Goal: Book appointment/travel/reservation

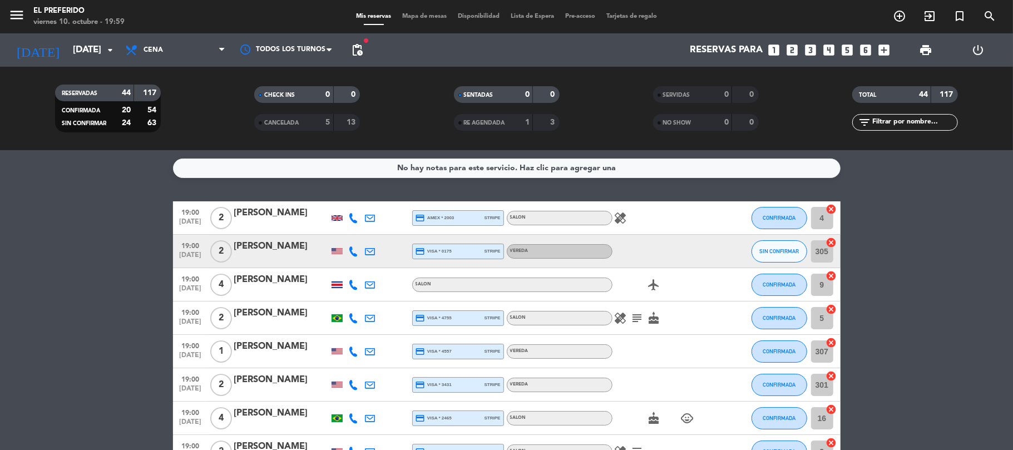
scroll to position [74, 0]
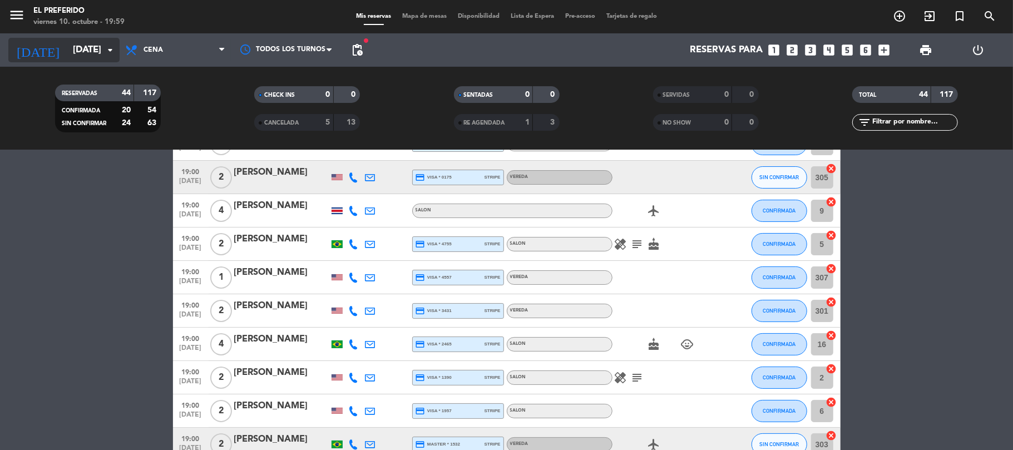
click at [111, 43] on icon "arrow_drop_down" at bounding box center [109, 49] width 13 height 13
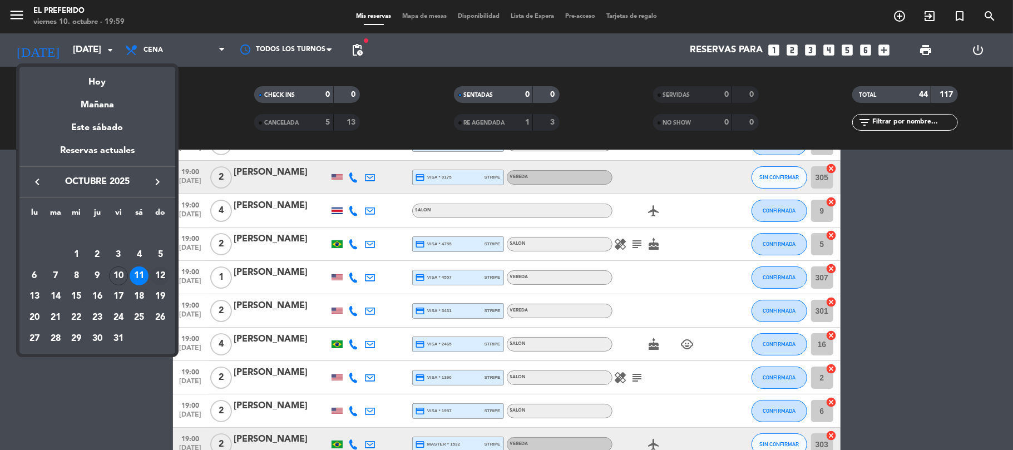
click at [159, 278] on div "12" at bounding box center [160, 275] width 19 height 19
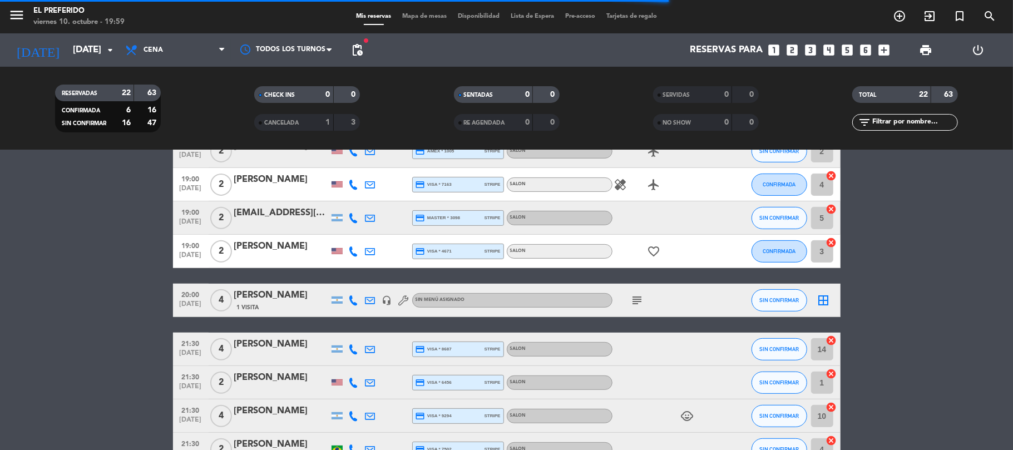
scroll to position [275, 0]
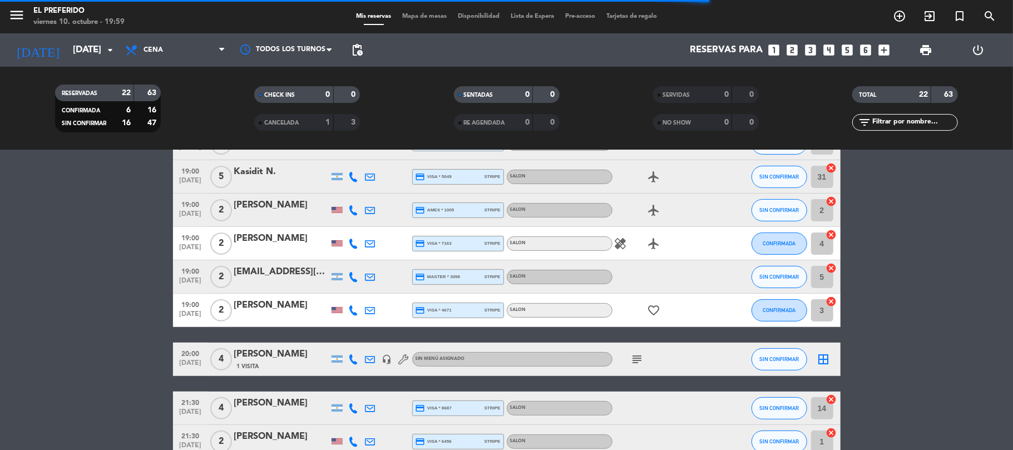
click at [366, 43] on span "pending_actions" at bounding box center [357, 50] width 22 height 22
click at [364, 43] on span "pending_actions" at bounding box center [357, 50] width 22 height 22
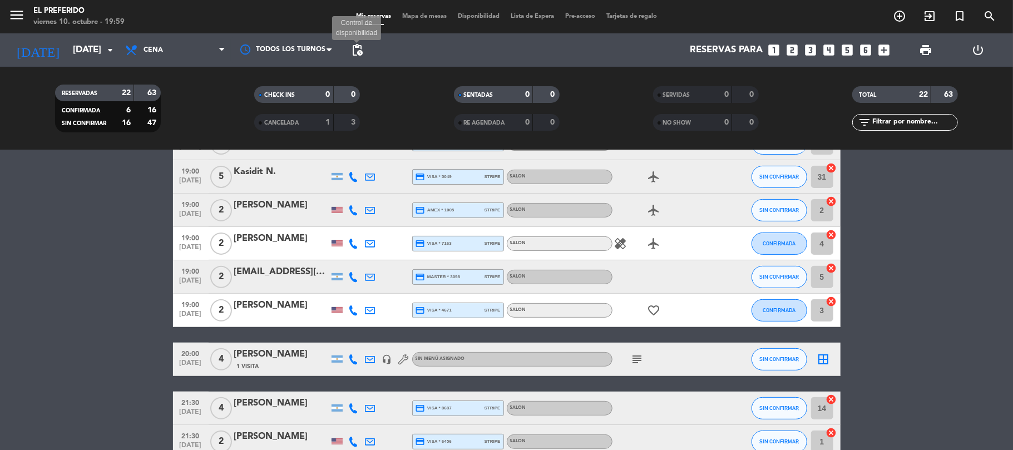
click at [361, 47] on span "pending_actions" at bounding box center [356, 49] width 13 height 13
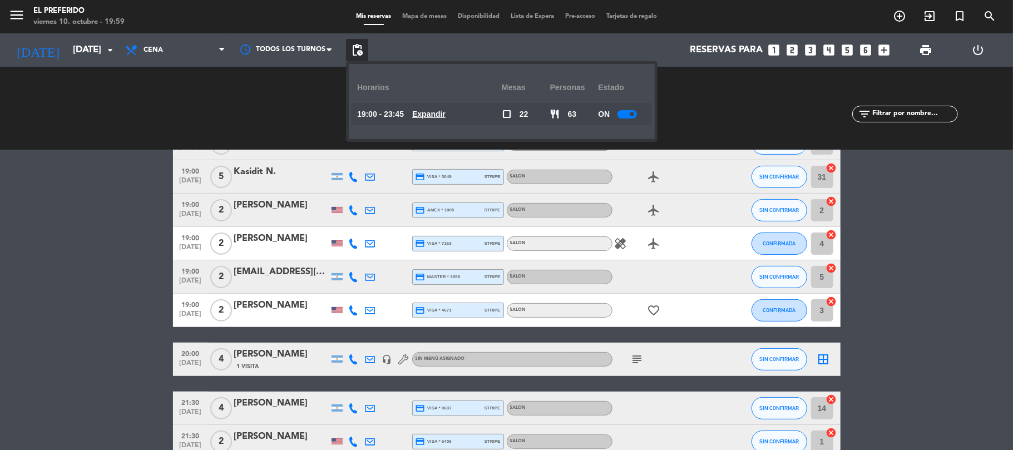
click at [446, 110] on u "Expandir" at bounding box center [428, 114] width 33 height 9
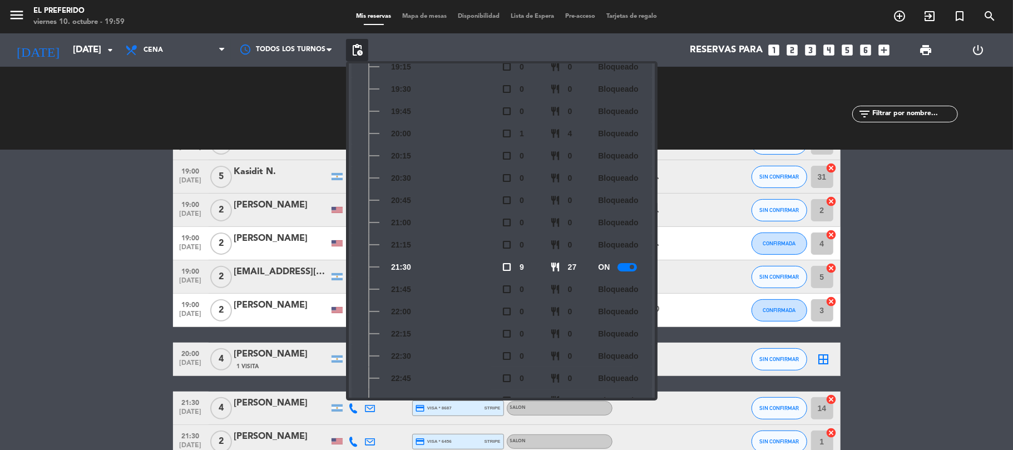
scroll to position [0, 0]
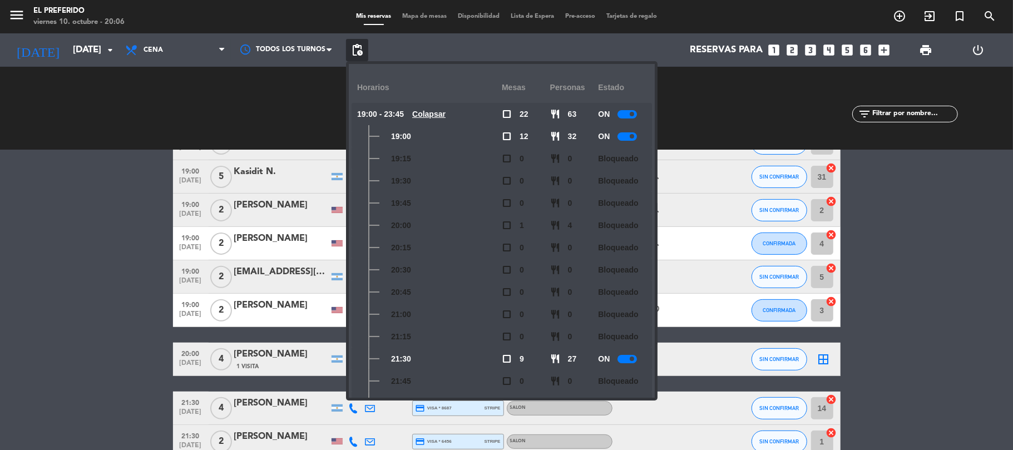
click at [734, 88] on div "SERVIDAS 0 0 NO SHOW 0 0" at bounding box center [705, 108] width 199 height 61
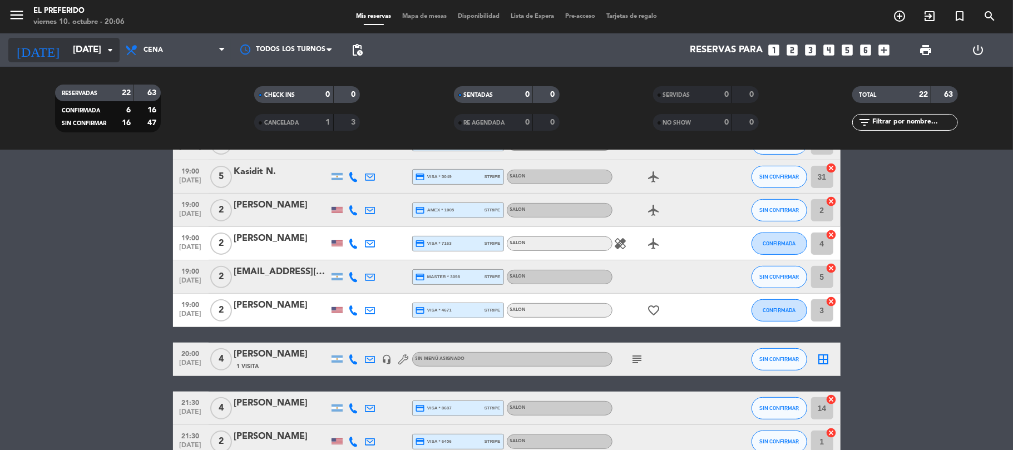
click at [87, 39] on input "[DATE]" at bounding box center [127, 50] width 120 height 22
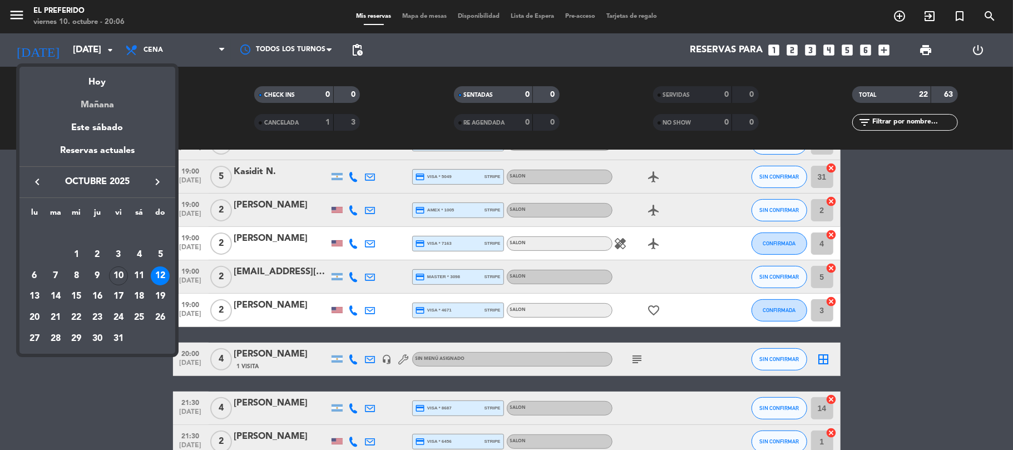
click at [89, 106] on div "Mañana" at bounding box center [97, 101] width 156 height 23
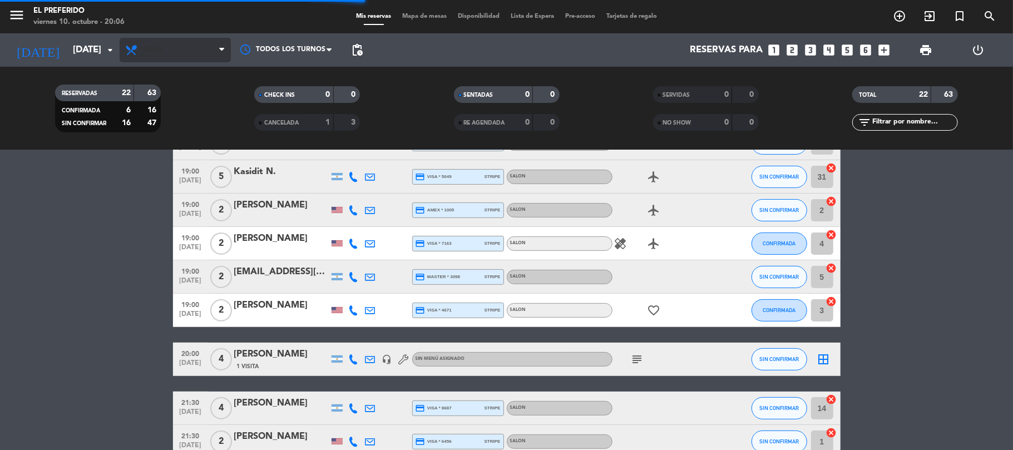
click at [138, 53] on icon at bounding box center [133, 49] width 16 height 13
click at [170, 57] on span "Cena" at bounding box center [175, 50] width 111 height 24
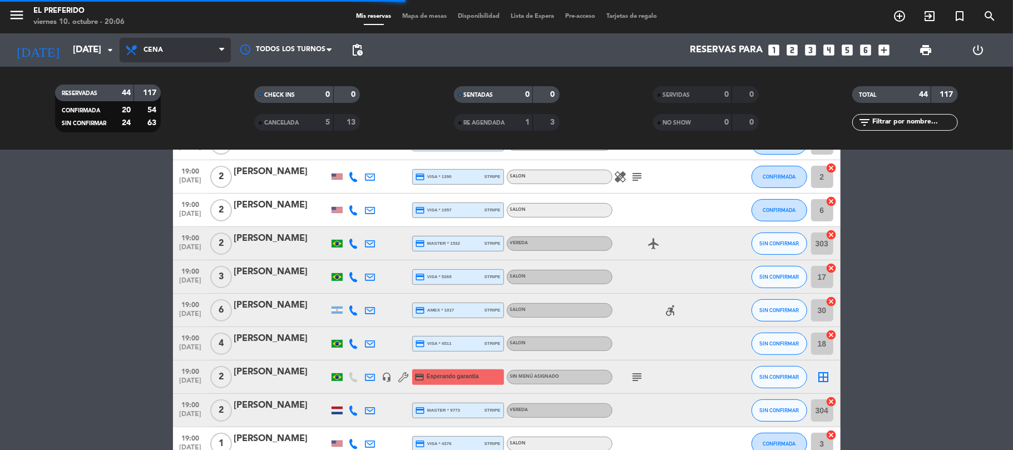
click at [203, 48] on span "Cena" at bounding box center [175, 50] width 111 height 24
click at [223, 48] on icon at bounding box center [221, 50] width 5 height 9
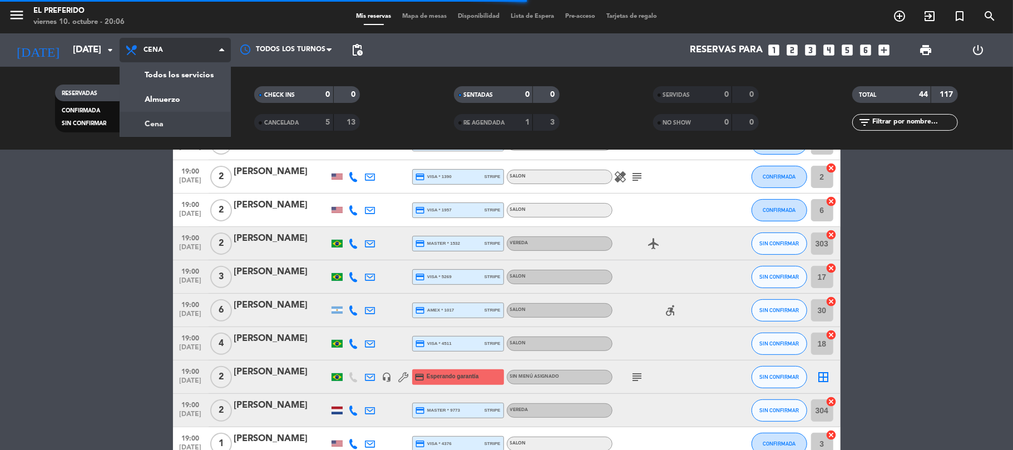
click at [201, 96] on div "menu El Preferido [DATE] 10. octubre - 20:06 Mis reservas Mapa de mesas Disponi…" at bounding box center [506, 75] width 1013 height 150
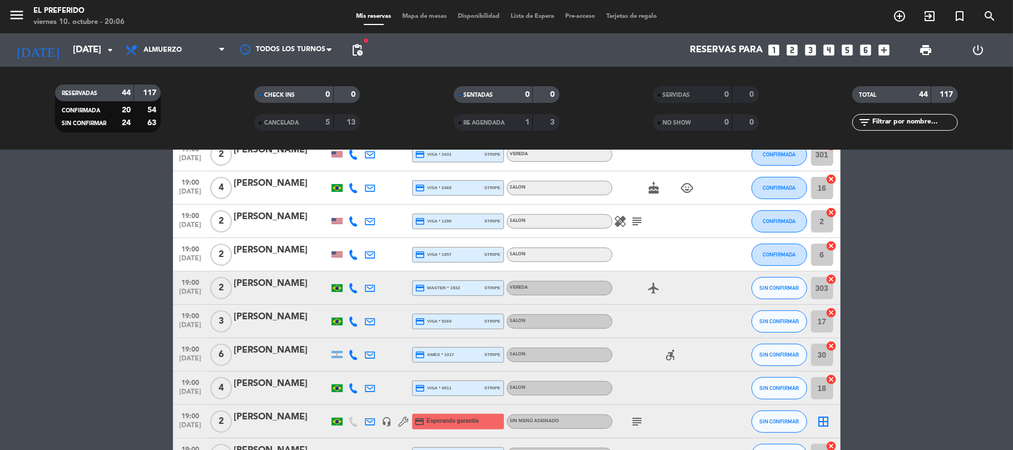
scroll to position [320, 0]
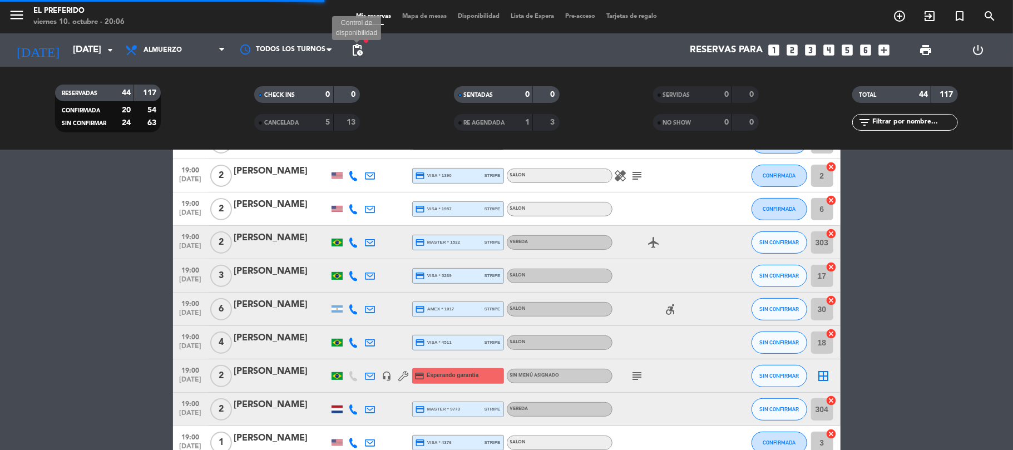
click at [354, 45] on span "pending_actions" at bounding box center [356, 49] width 13 height 13
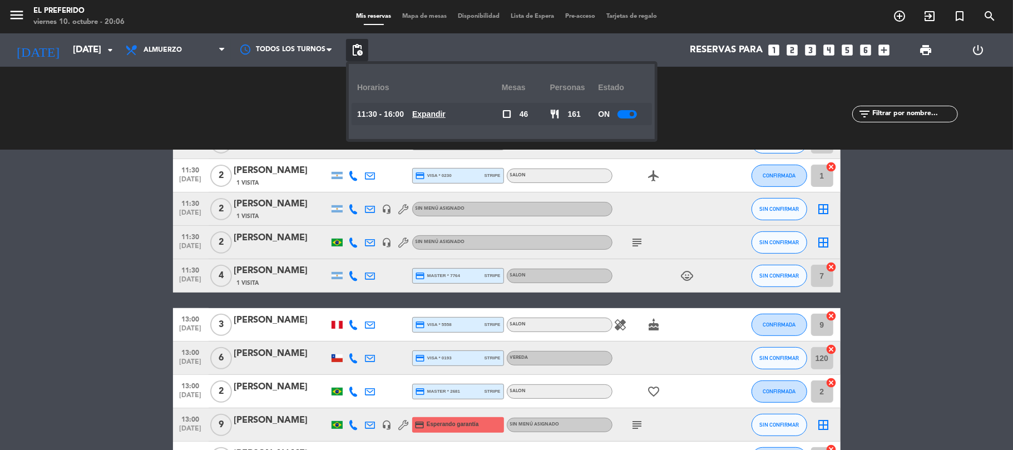
click at [431, 112] on u "Expandir" at bounding box center [428, 114] width 33 height 9
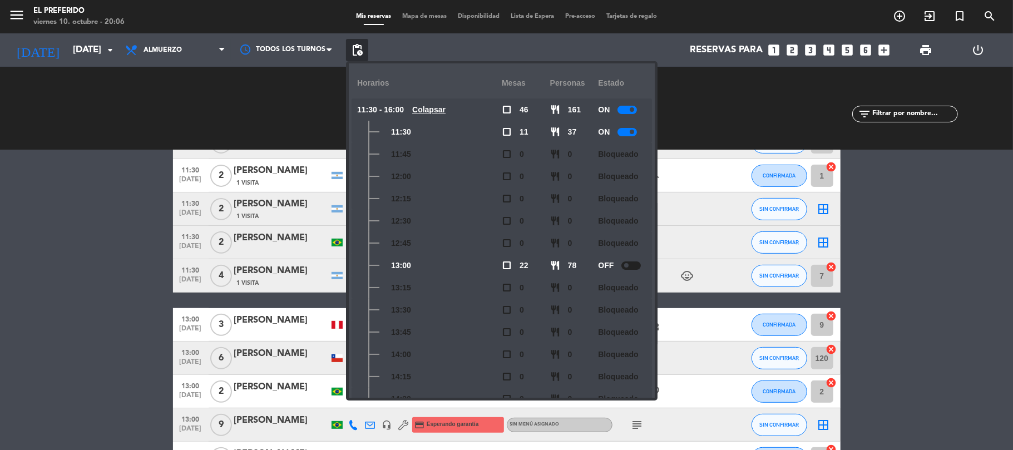
scroll to position [0, 0]
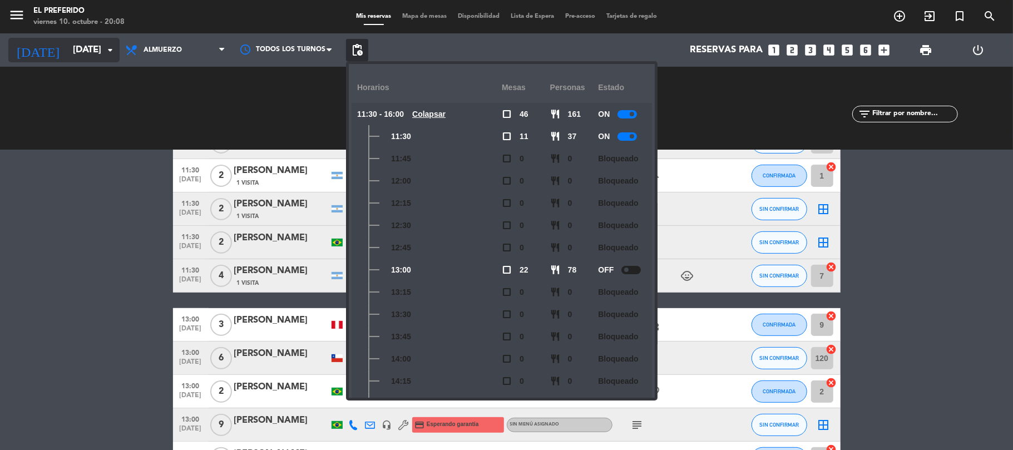
click at [101, 46] on input "[DATE]" at bounding box center [127, 50] width 120 height 22
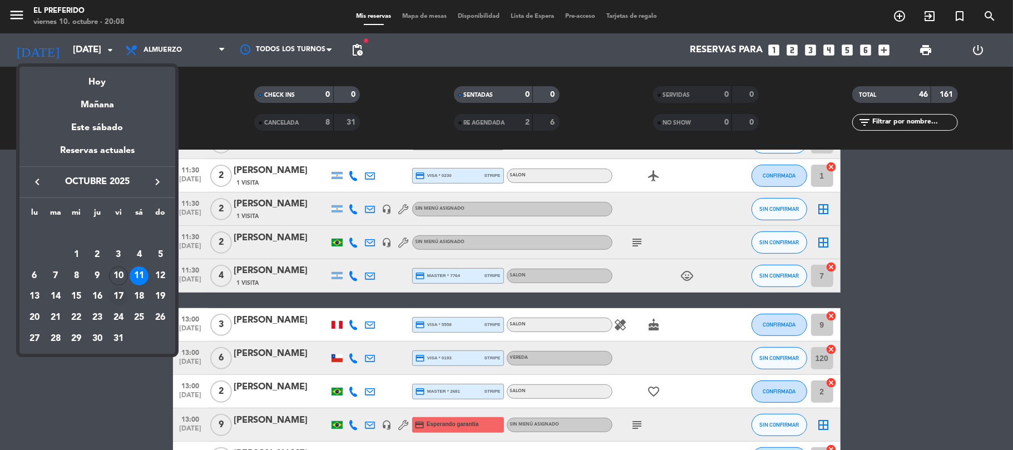
click at [121, 295] on div "17" at bounding box center [118, 296] width 19 height 19
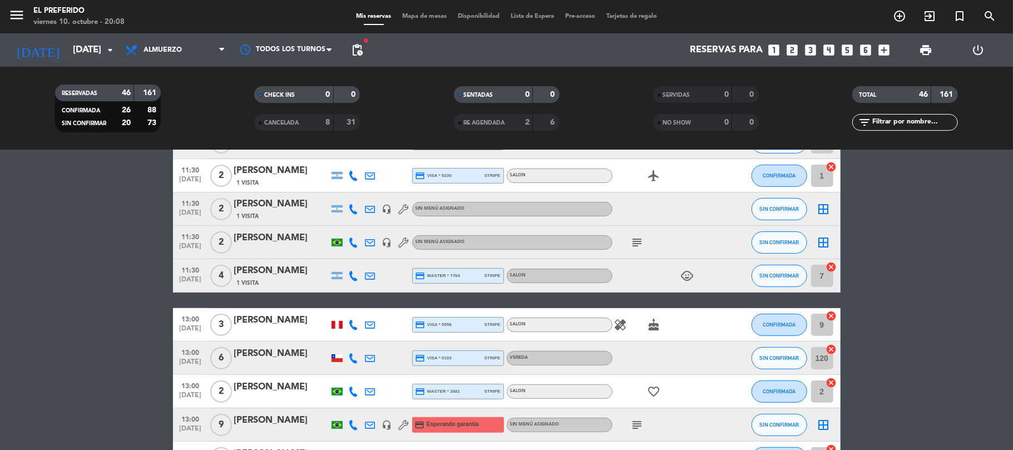
type input "[DATE]"
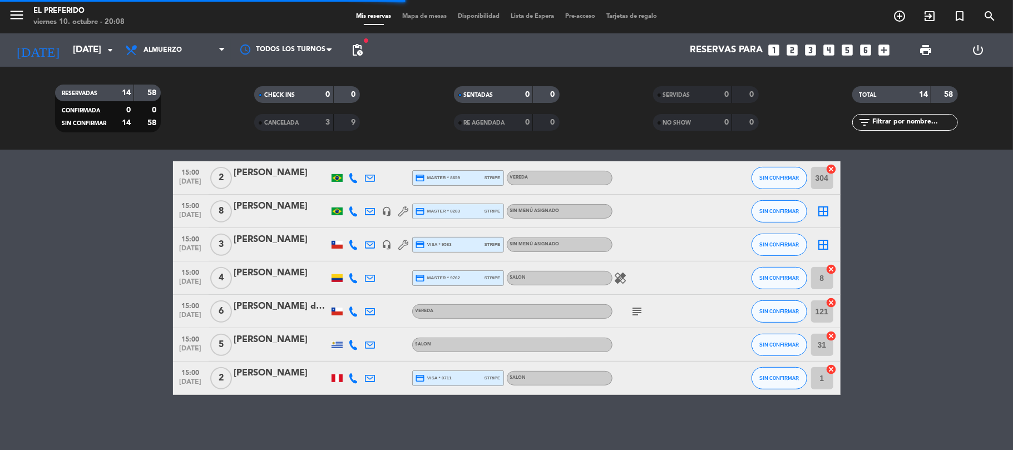
scroll to position [275, 0]
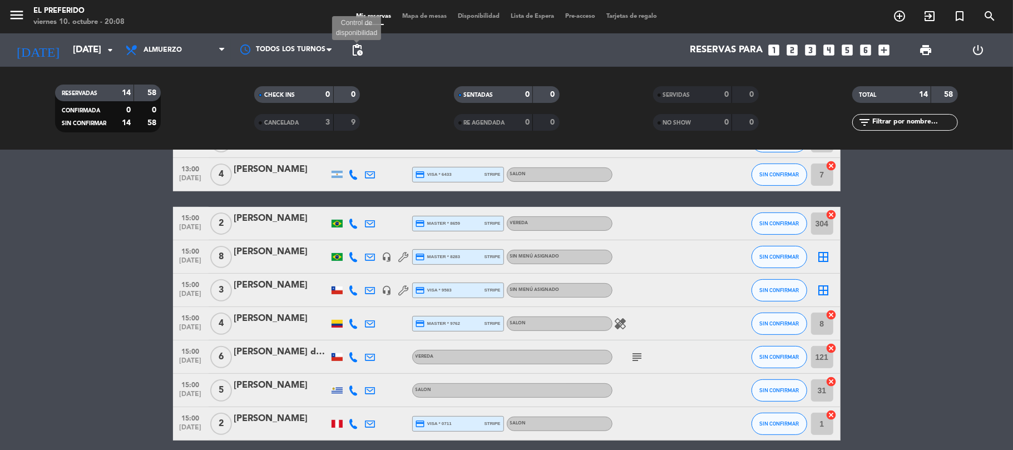
click at [358, 48] on span "pending_actions" at bounding box center [356, 49] width 13 height 13
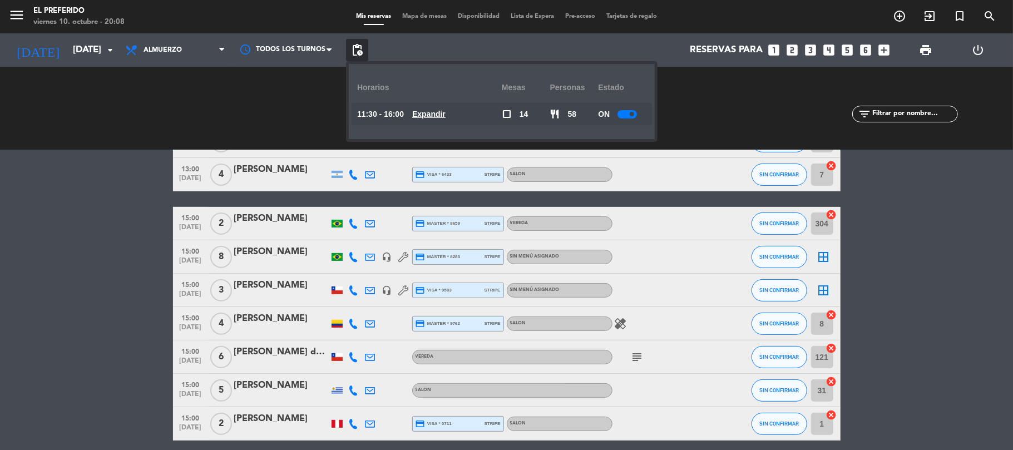
click at [434, 110] on u "Expandir" at bounding box center [428, 114] width 33 height 9
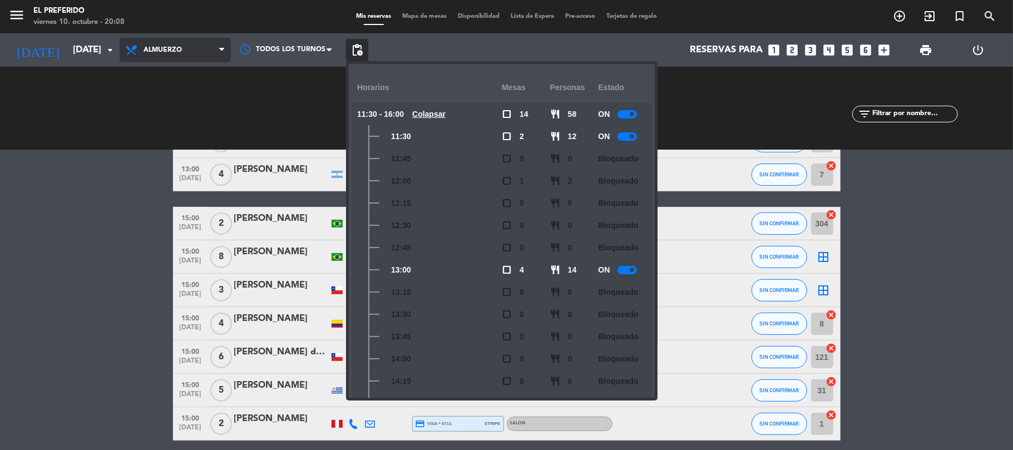
click at [201, 40] on span "Almuerzo" at bounding box center [175, 50] width 111 height 24
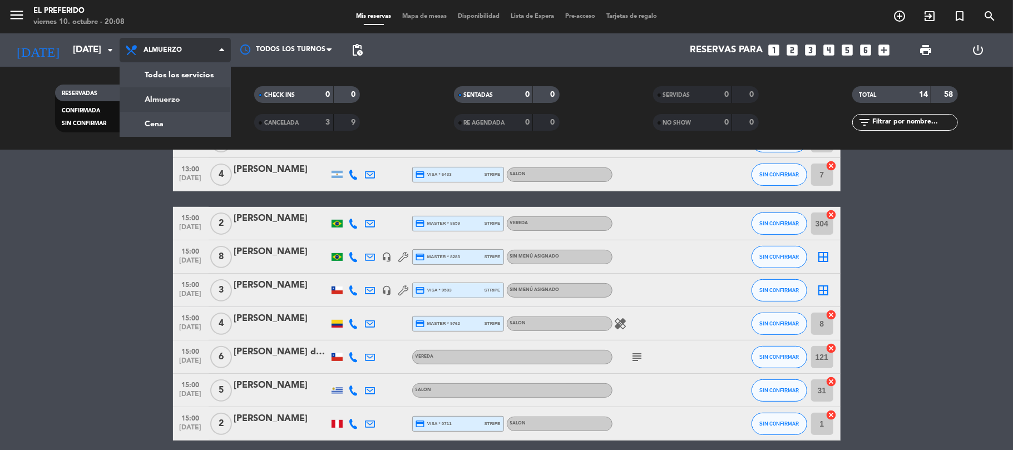
click at [197, 118] on div "menu El Preferido [DATE] 10. octubre - 20:08 Mis reservas Mapa de mesas Disponi…" at bounding box center [506, 75] width 1013 height 150
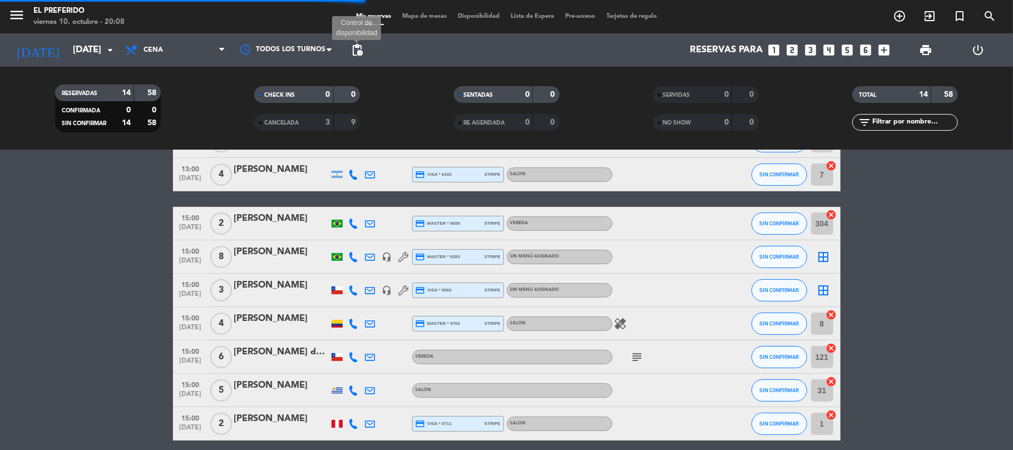
click at [358, 47] on span "pending_actions" at bounding box center [356, 49] width 13 height 13
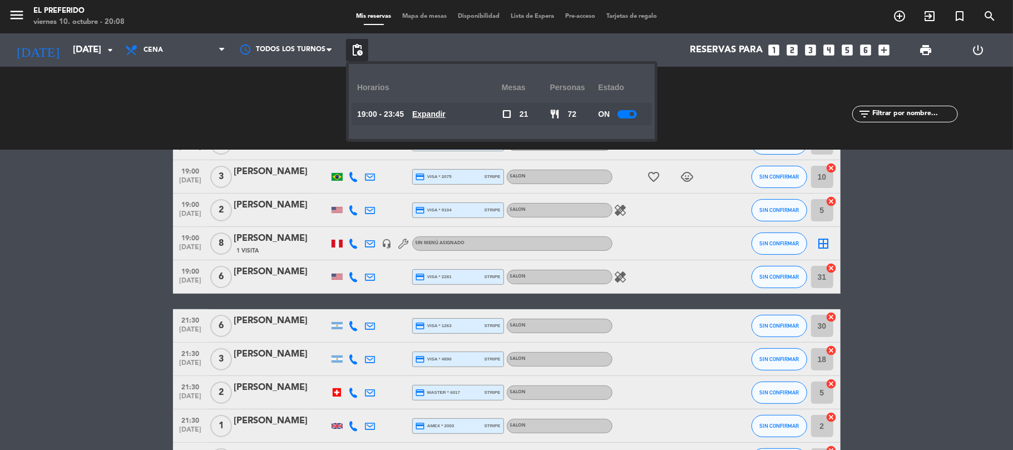
click at [438, 115] on u "Expandir" at bounding box center [428, 114] width 33 height 9
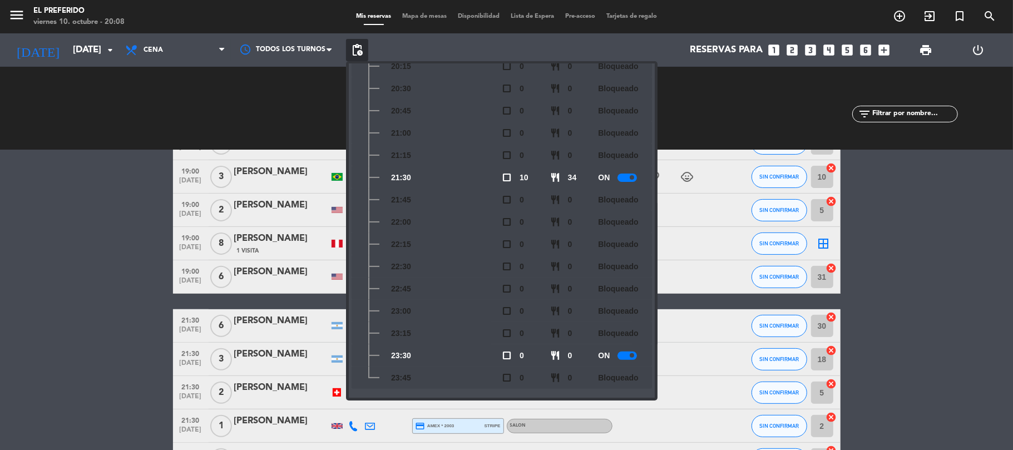
scroll to position [186, 0]
click at [792, 52] on icon "looks_two" at bounding box center [792, 50] width 14 height 14
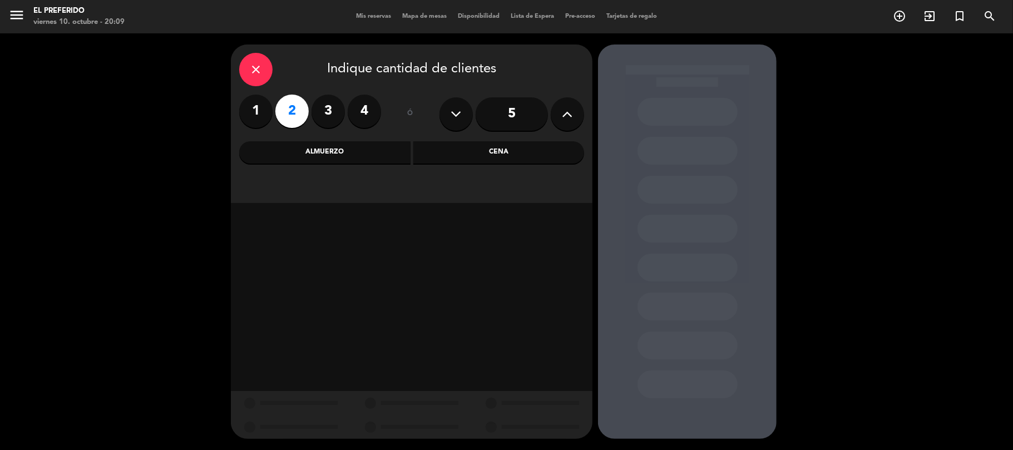
click at [439, 154] on div "Cena" at bounding box center [498, 152] width 171 height 22
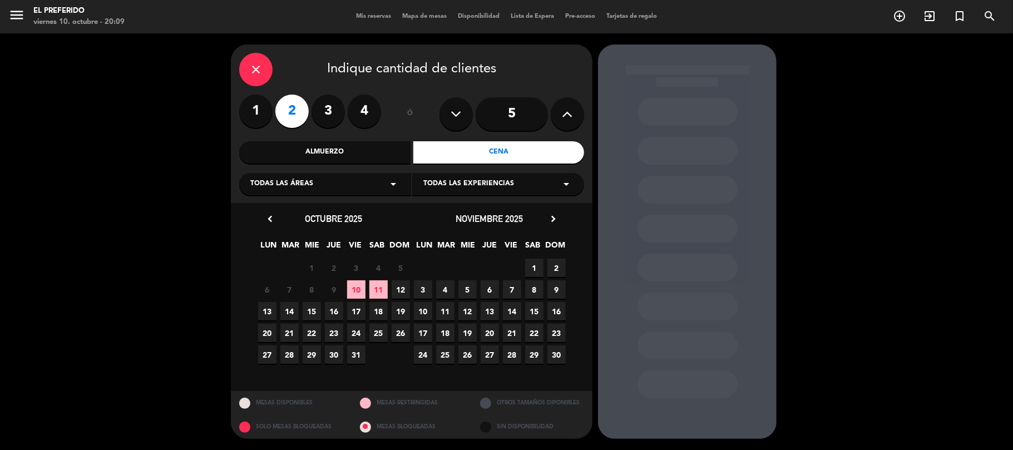
click at [358, 305] on span "17" at bounding box center [356, 311] width 18 height 18
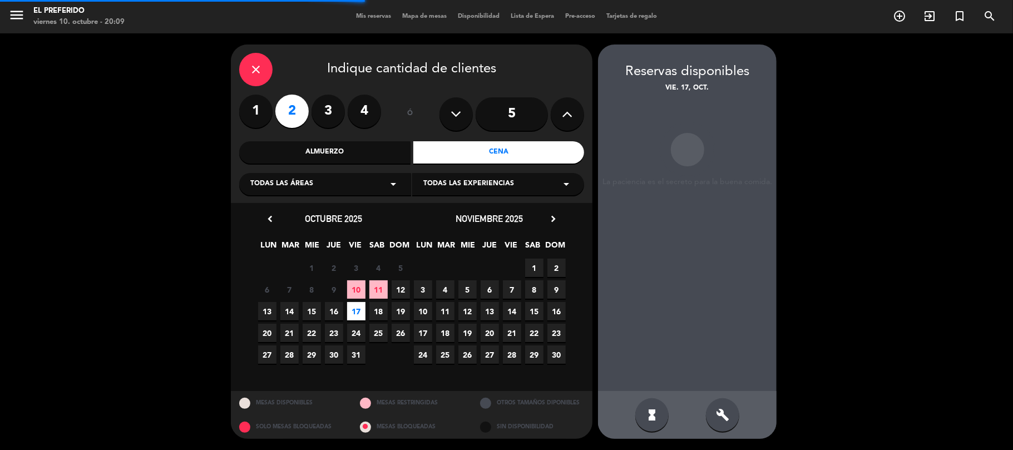
click at [736, 410] on div "build" at bounding box center [722, 414] width 33 height 33
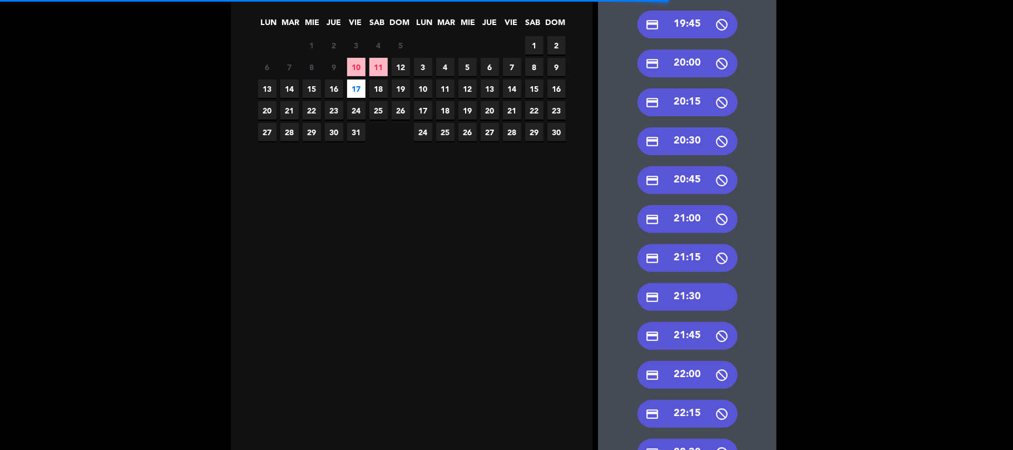
scroll to position [370, 0]
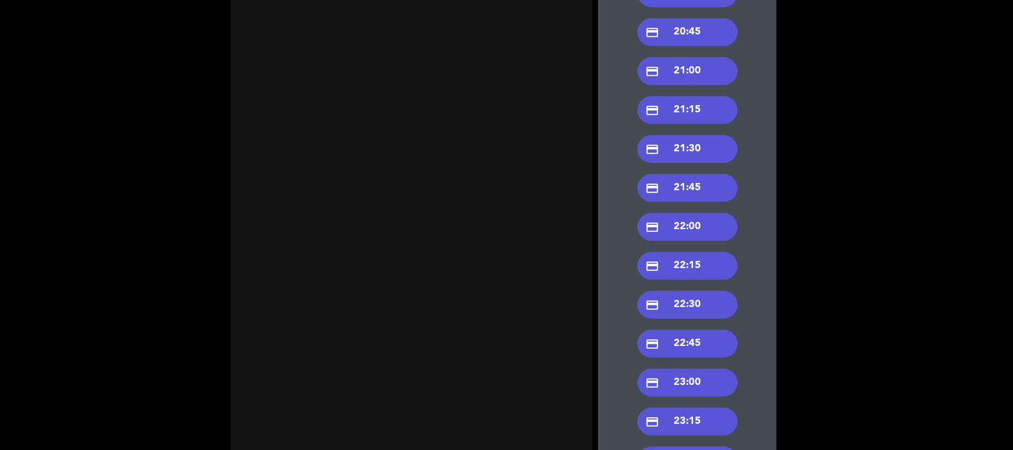
click at [675, 150] on div "credit_card 21:30" at bounding box center [687, 149] width 100 height 28
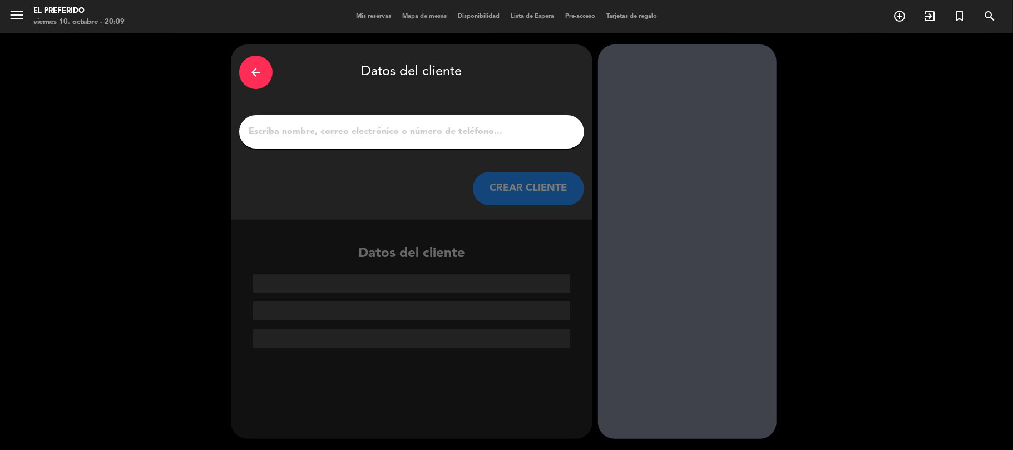
click at [396, 128] on input "1" at bounding box center [412, 132] width 328 height 16
click at [437, 131] on input "1" at bounding box center [412, 132] width 328 height 16
click at [265, 77] on div "arrow_back" at bounding box center [255, 72] width 33 height 33
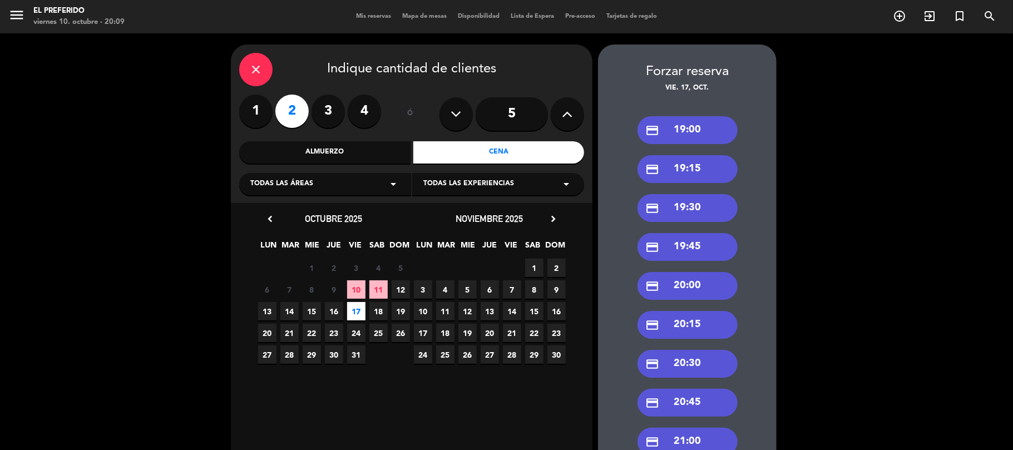
click at [267, 74] on div "close" at bounding box center [255, 69] width 33 height 33
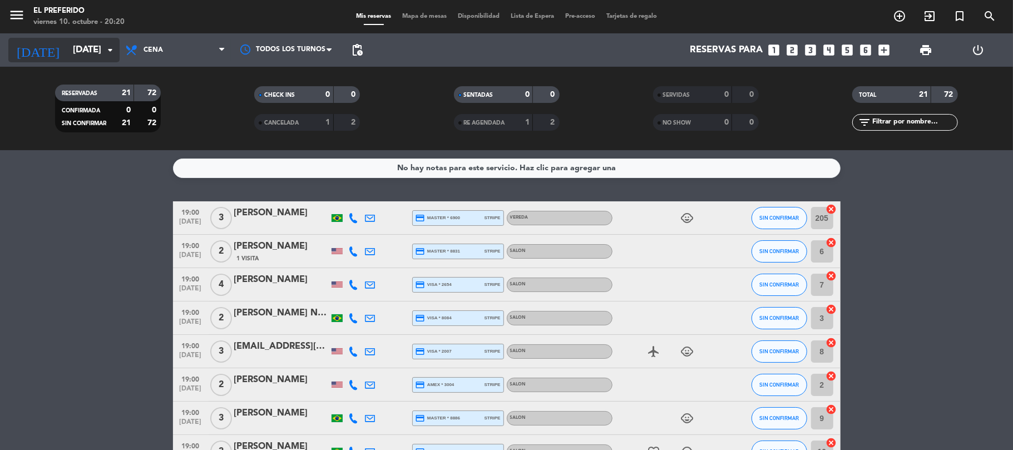
click at [67, 48] on input "[DATE]" at bounding box center [127, 50] width 120 height 22
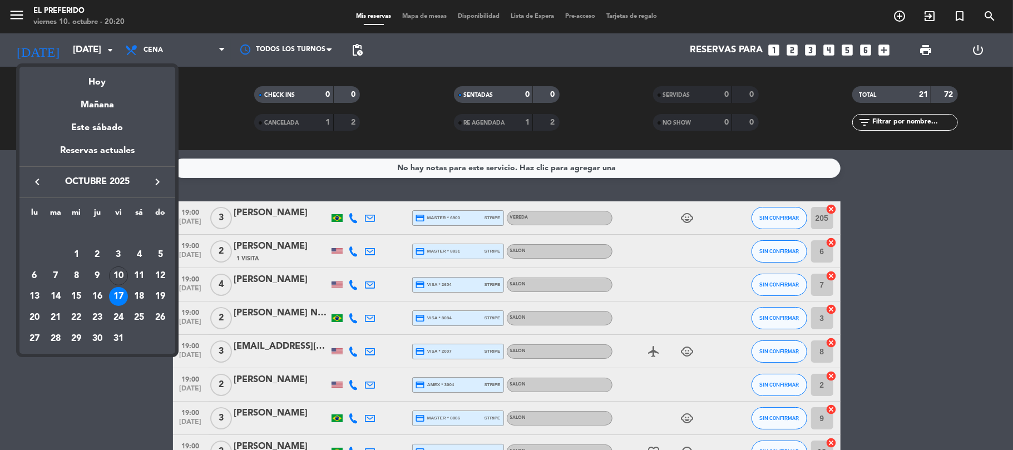
drag, startPoint x: 67, startPoint y: 320, endPoint x: 77, endPoint y: 327, distance: 11.6
click at [68, 320] on div "22" at bounding box center [76, 317] width 19 height 19
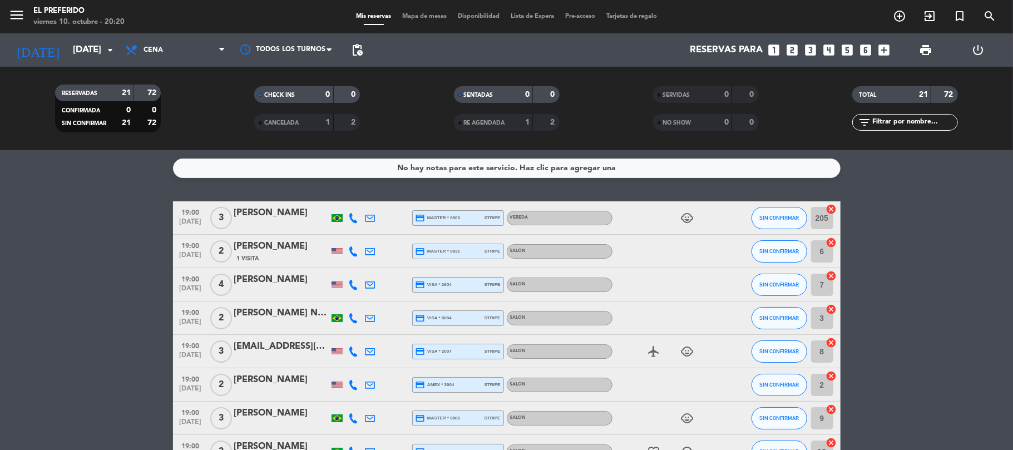
type input "[DATE]"
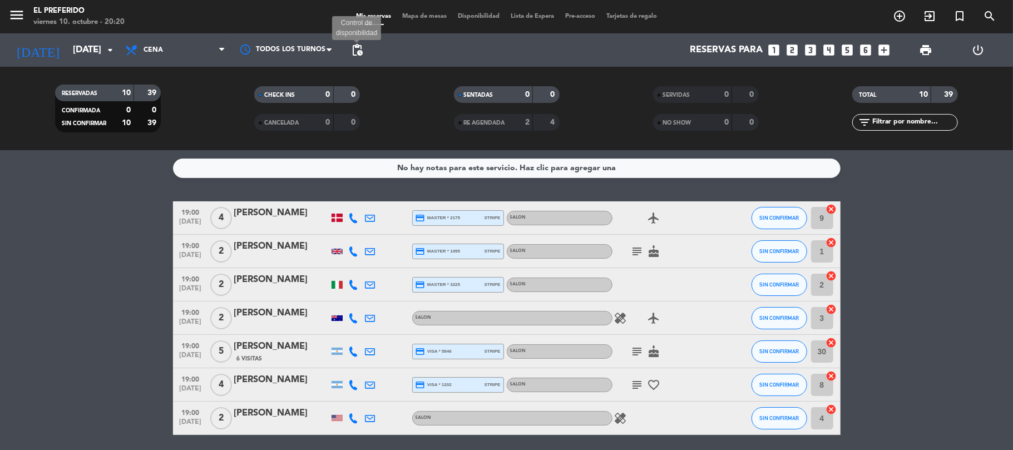
click at [363, 47] on span "pending_actions" at bounding box center [356, 49] width 13 height 13
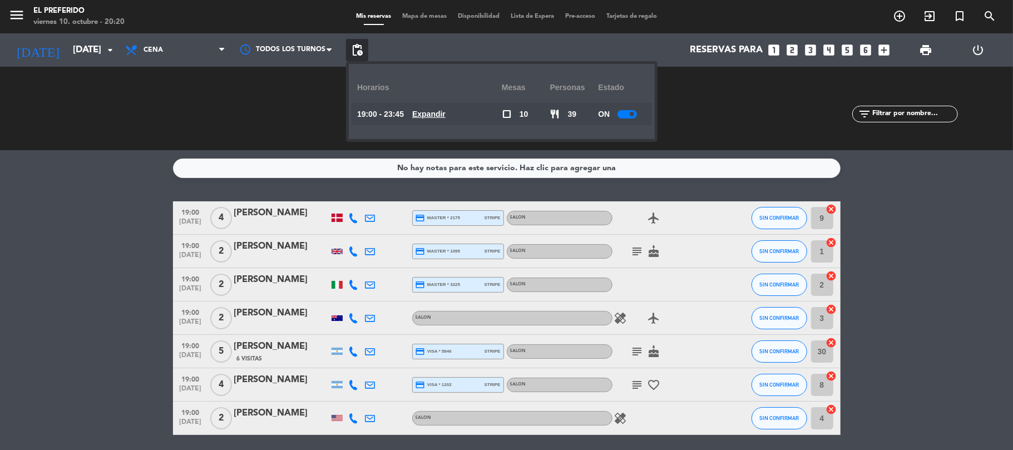
click at [441, 112] on u "Expandir" at bounding box center [428, 114] width 33 height 9
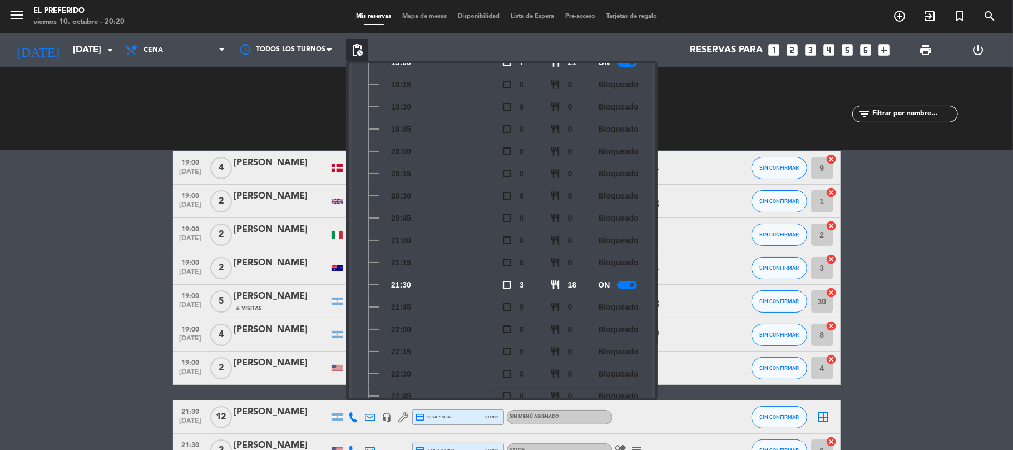
scroll to position [74, 0]
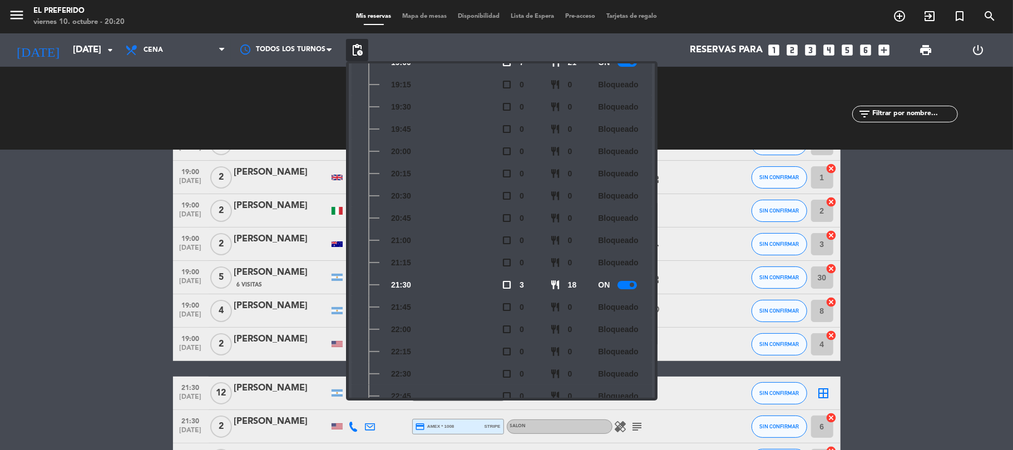
click at [795, 51] on icon "looks_two" at bounding box center [792, 50] width 14 height 14
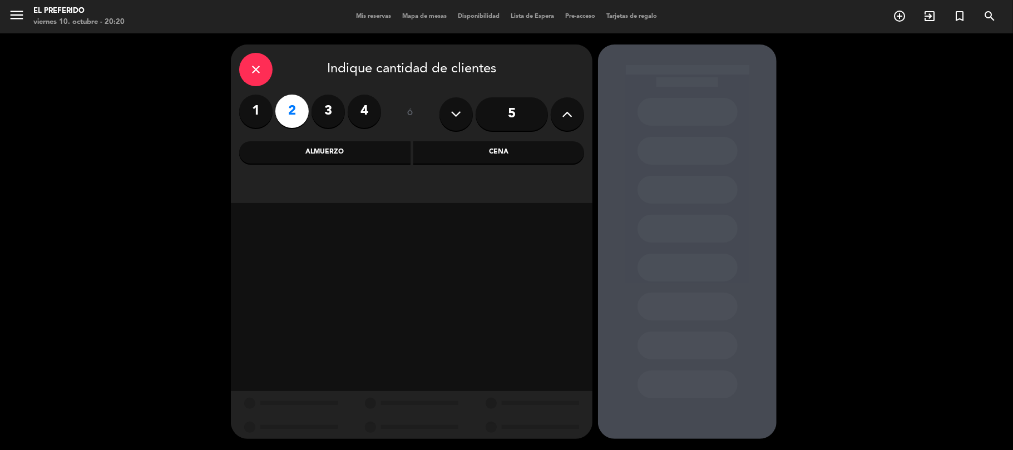
click at [444, 154] on div "Cena" at bounding box center [498, 152] width 171 height 22
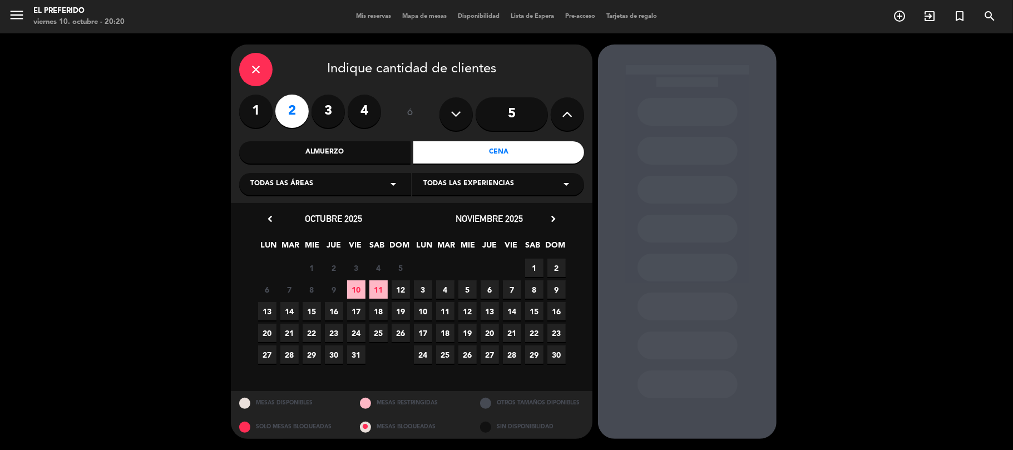
click at [316, 327] on span "22" at bounding box center [312, 333] width 18 height 18
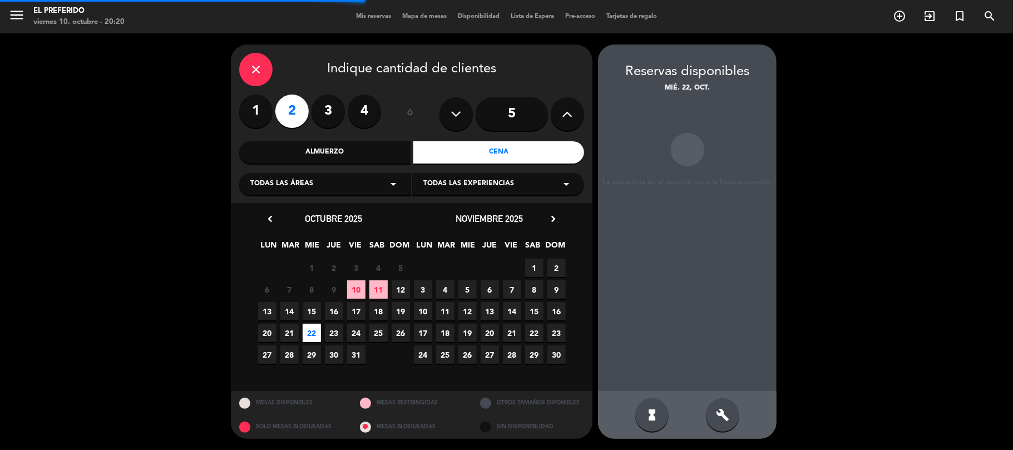
click at [739, 406] on div "hourglass_full build" at bounding box center [687, 415] width 179 height 48
drag, startPoint x: 739, startPoint y: 406, endPoint x: 722, endPoint y: 408, distance: 16.8
click at [738, 406] on div "hourglass_full build" at bounding box center [687, 415] width 179 height 48
click at [728, 418] on icon "build" at bounding box center [722, 414] width 13 height 13
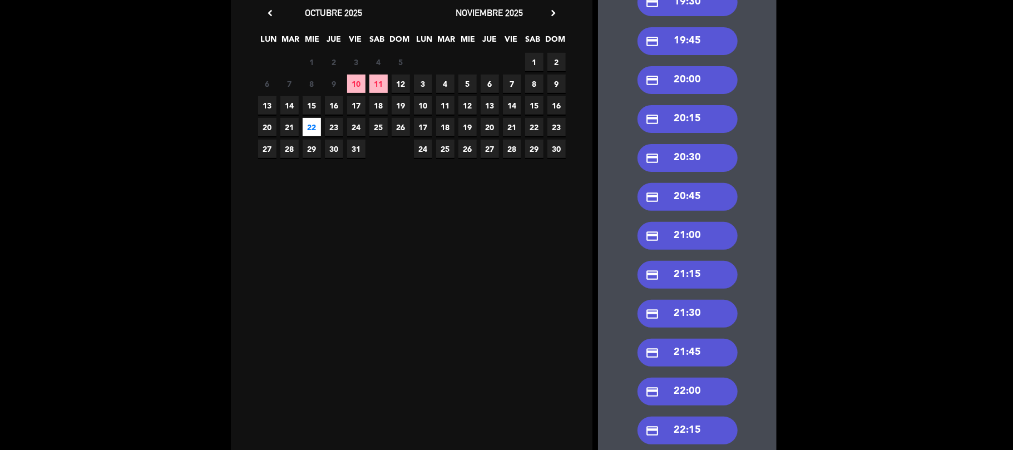
scroll to position [223, 0]
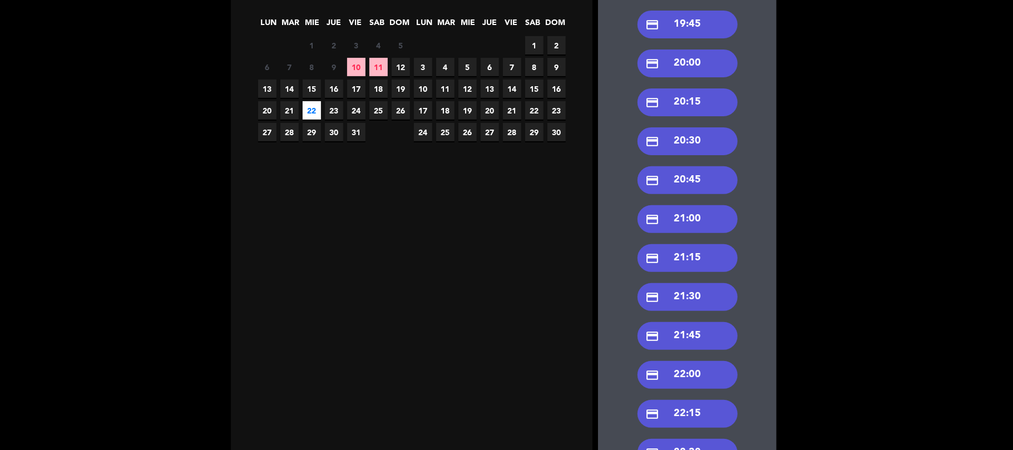
click at [678, 294] on div "credit_card 21:30" at bounding box center [687, 297] width 100 height 28
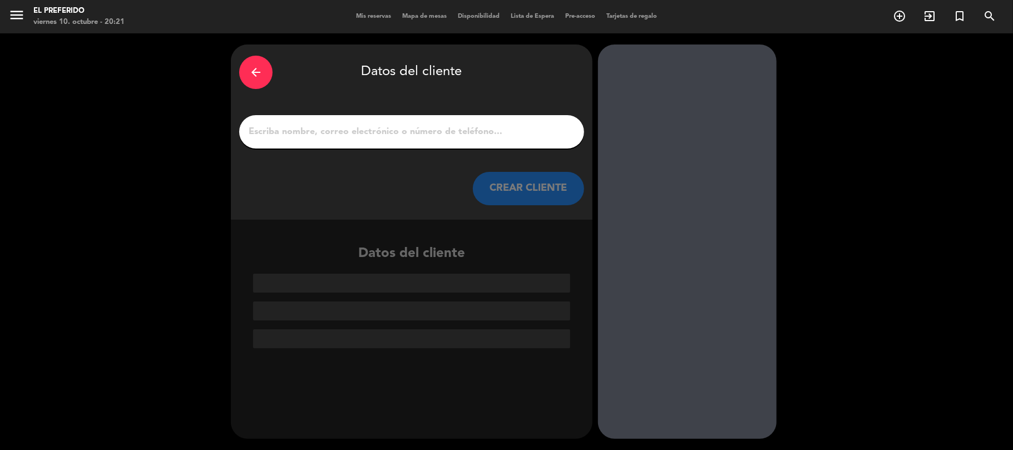
scroll to position [0, 0]
